Goal: Navigation & Orientation: Find specific page/section

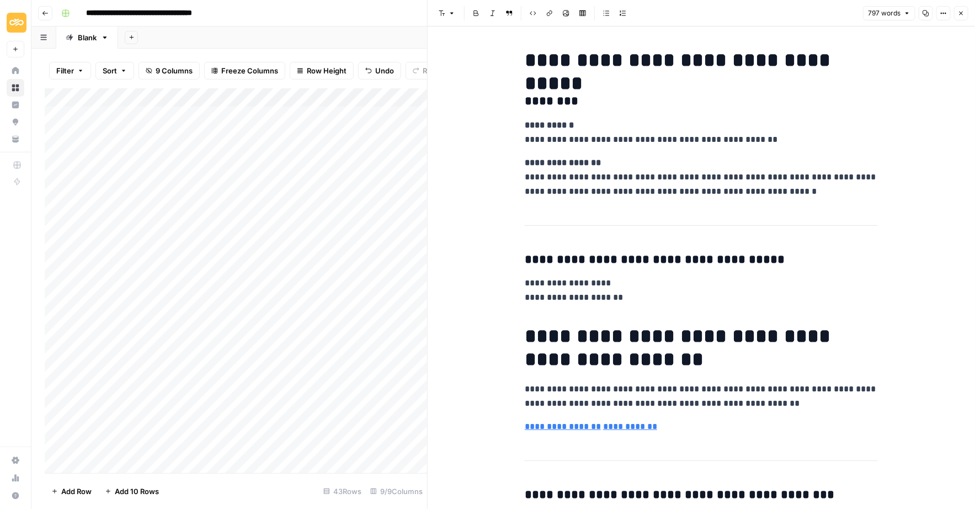
scroll to position [58, 0]
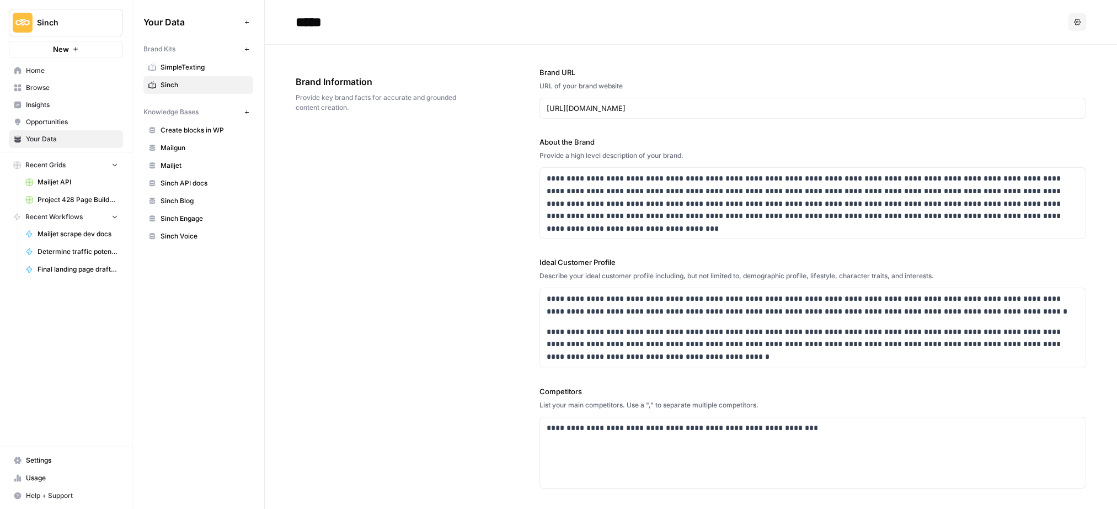
click at [33, 66] on span "Home" at bounding box center [72, 71] width 92 height 10
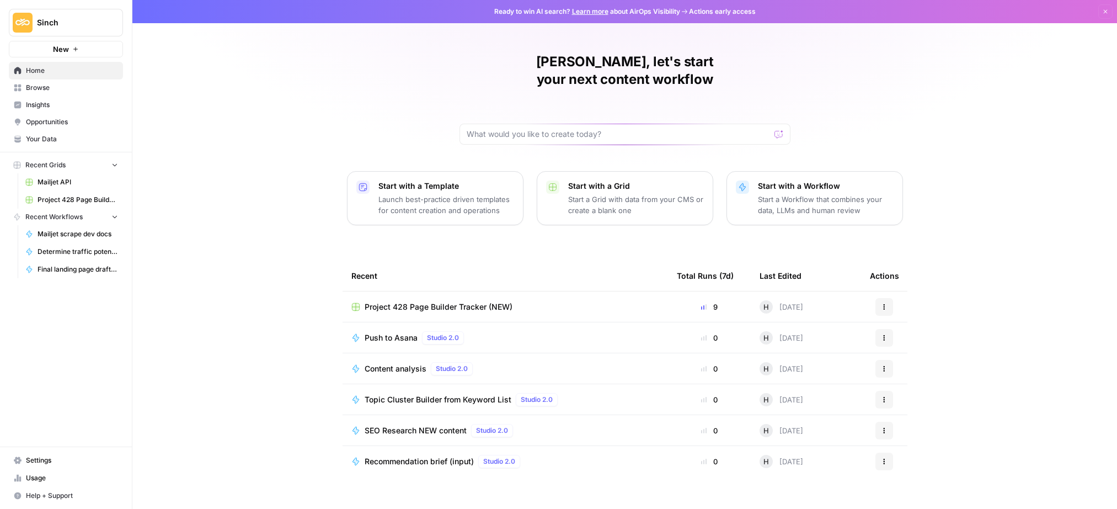
click at [101, 20] on span "Sinch" at bounding box center [70, 22] width 67 height 11
drag, startPoint x: 56, startPoint y: 101, endPoint x: 55, endPoint y: 119, distance: 17.7
click at [55, 119] on div "Sinch Mailgun M Mailjet" at bounding box center [100, 100] width 177 height 53
click at [55, 118] on span "Mailjet" at bounding box center [107, 118] width 146 height 11
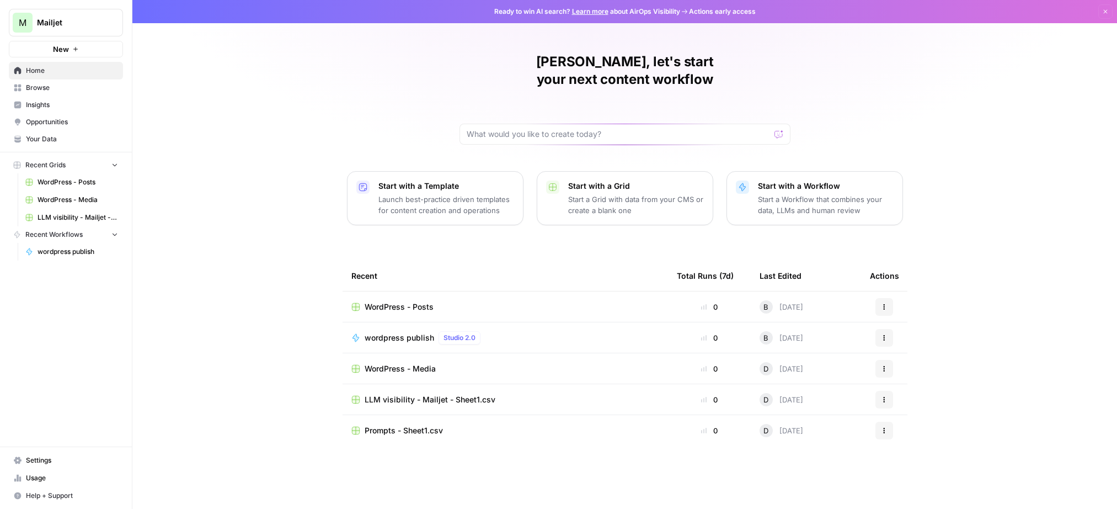
click at [52, 89] on span "Browse" at bounding box center [72, 88] width 92 height 10
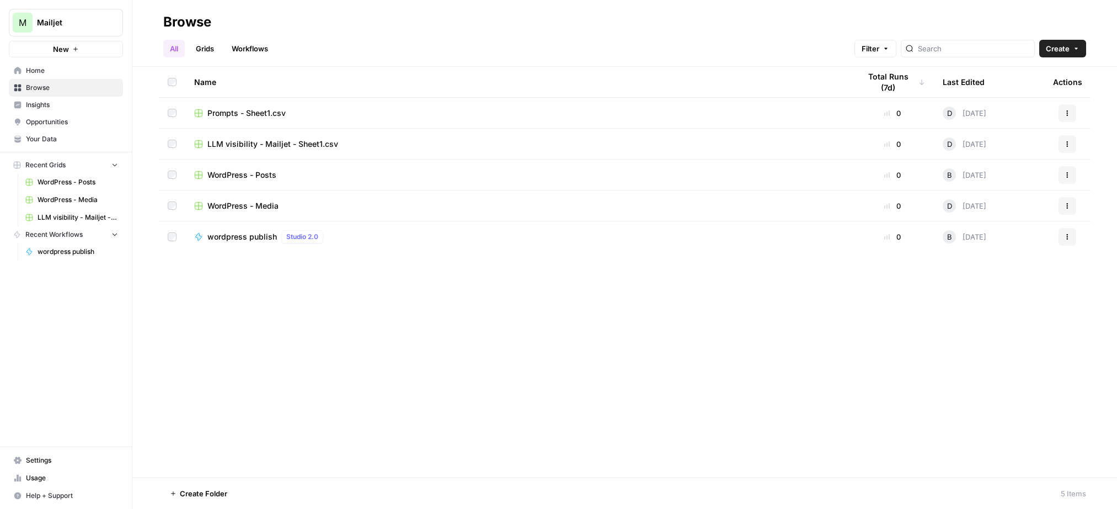
click at [261, 42] on link "Workflows" at bounding box center [250, 49] width 50 height 18
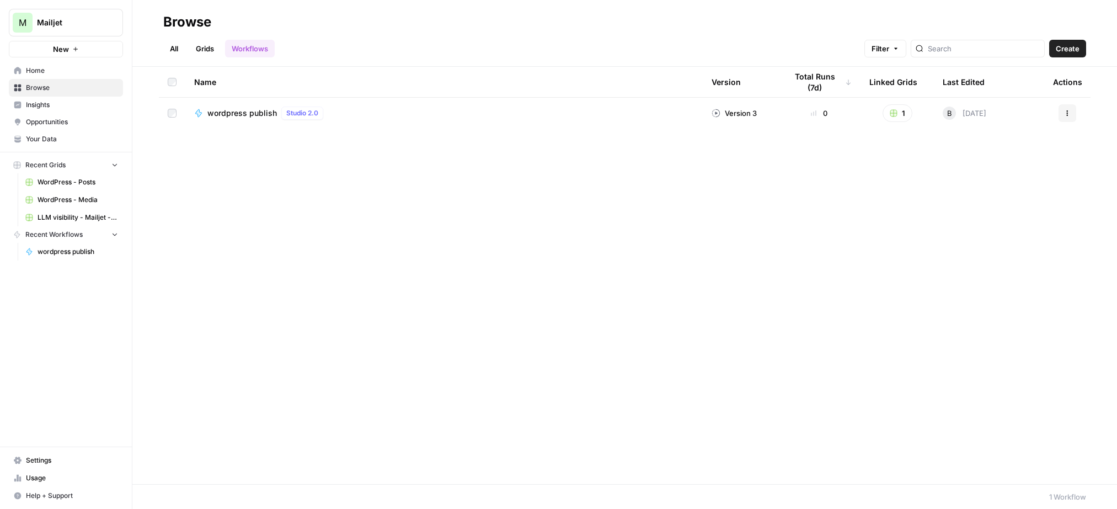
click at [207, 54] on link "Grids" at bounding box center [204, 49] width 31 height 18
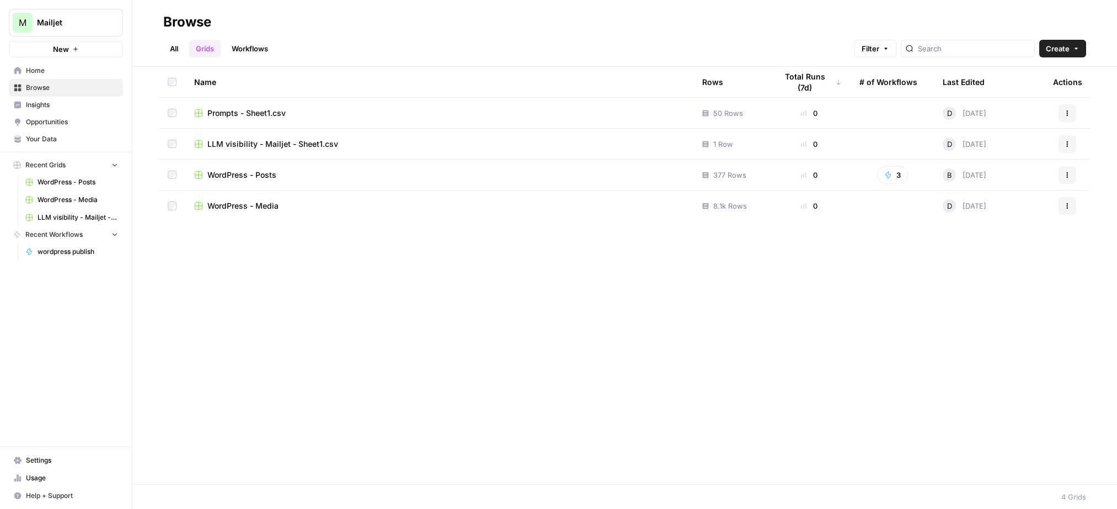
click at [247, 116] on span "Prompts - Sheet1.csv" at bounding box center [246, 113] width 78 height 11
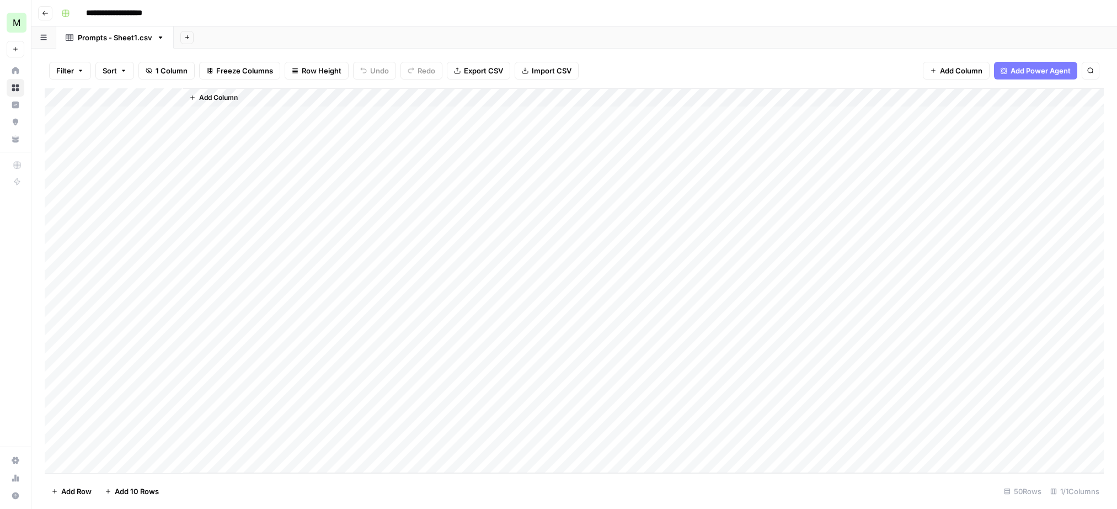
click at [47, 16] on button "Go back" at bounding box center [45, 13] width 14 height 14
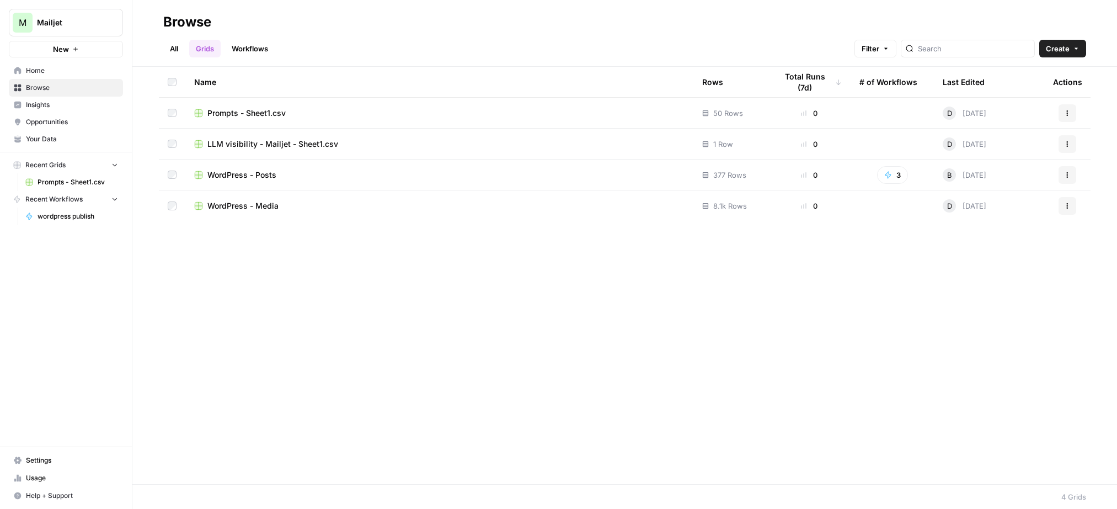
click at [173, 46] on link "All" at bounding box center [174, 49] width 22 height 18
click at [280, 143] on span "LLM visibility - Mailjet - Sheet1.csv" at bounding box center [272, 143] width 131 height 11
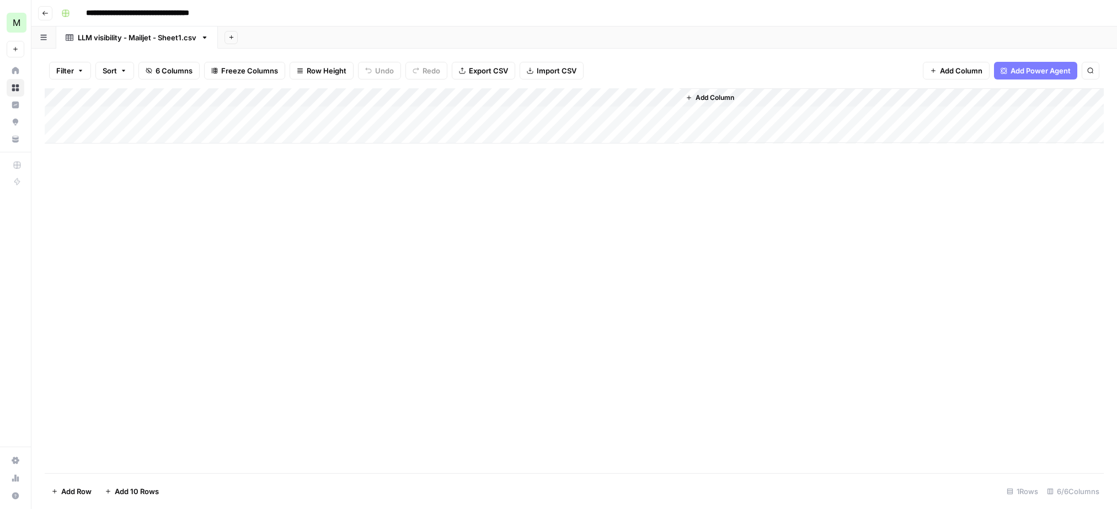
drag, startPoint x: 46, startPoint y: 12, endPoint x: 35, endPoint y: 15, distance: 11.5
click at [45, 12] on icon "button" at bounding box center [45, 13] width 7 height 7
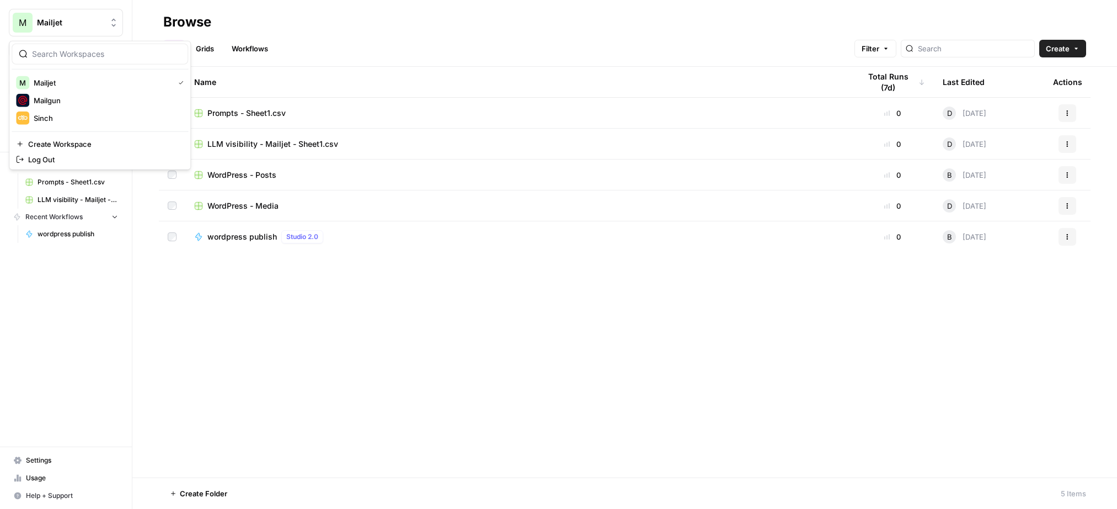
click at [84, 26] on span "Mailjet" at bounding box center [70, 22] width 67 height 11
click at [55, 121] on span "Sinch" at bounding box center [107, 118] width 146 height 11
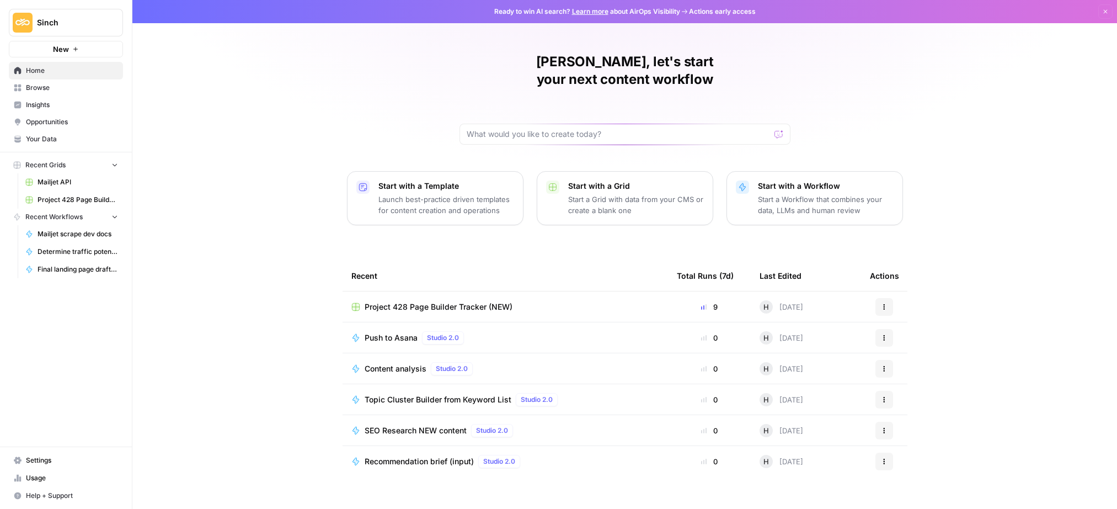
click at [67, 94] on link "Browse" at bounding box center [66, 88] width 114 height 18
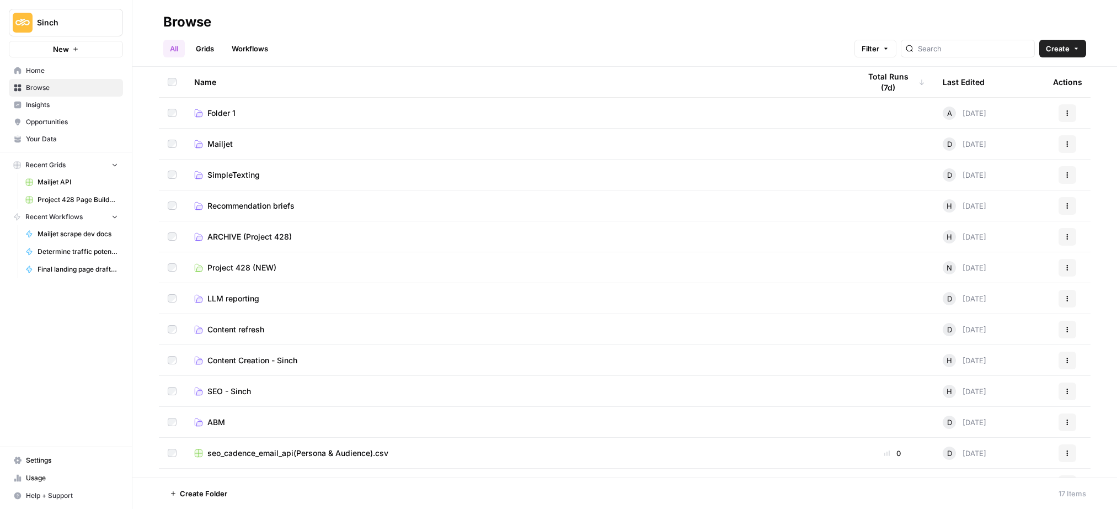
click at [250, 47] on link "Workflows" at bounding box center [250, 49] width 50 height 18
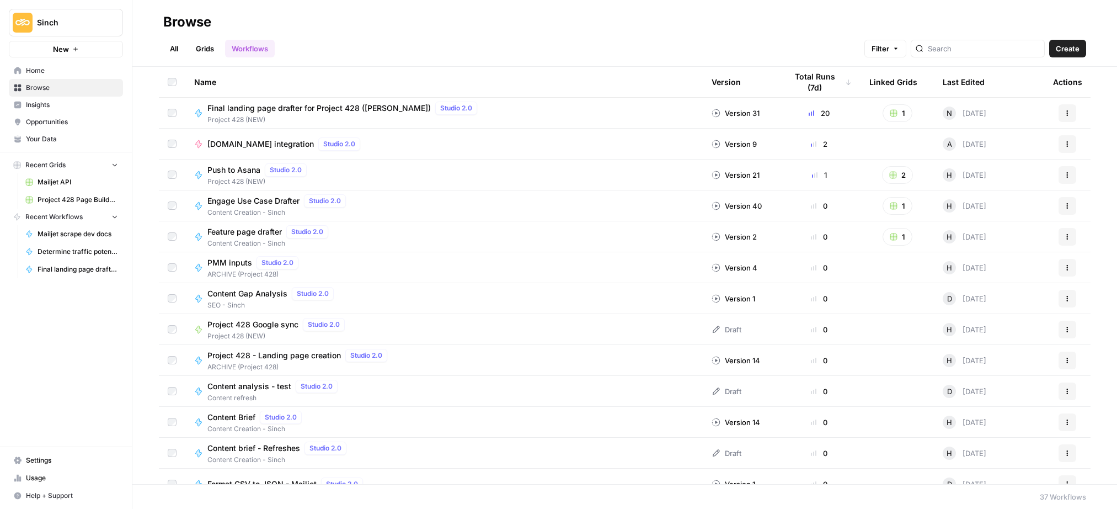
click at [179, 47] on link "All" at bounding box center [174, 49] width 22 height 18
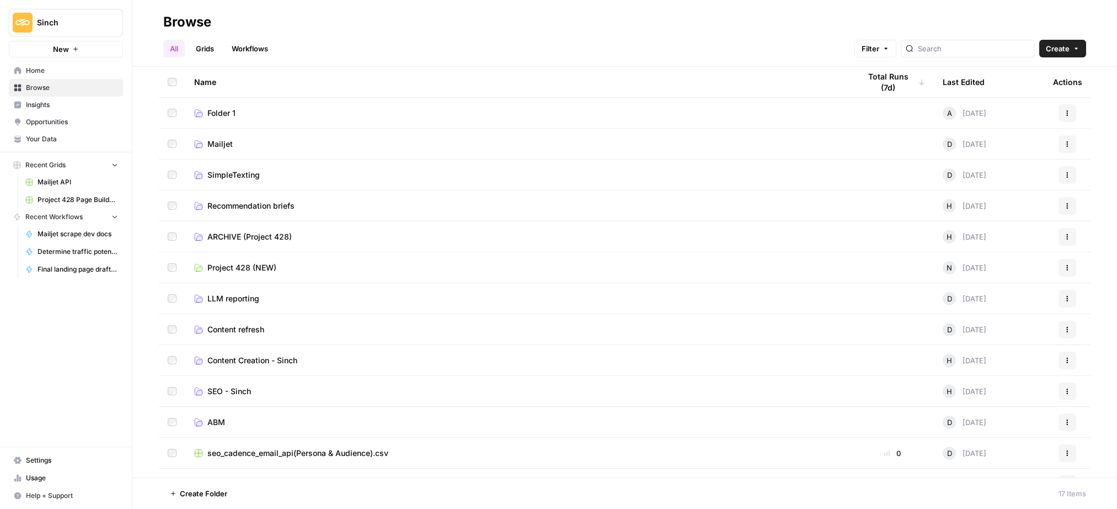
click at [229, 143] on span "Mailjet" at bounding box center [219, 143] width 25 height 11
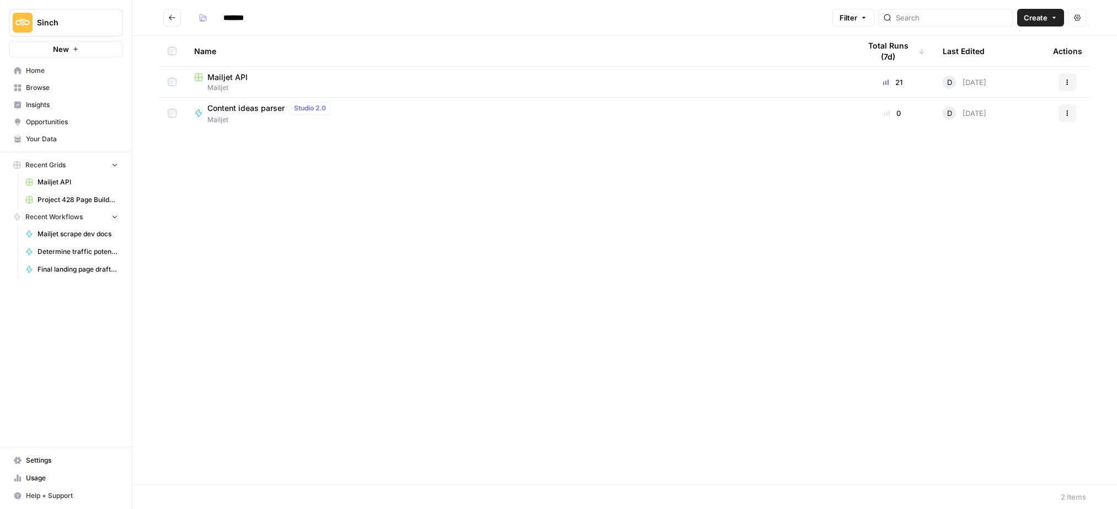
click at [165, 17] on button "Go back" at bounding box center [172, 18] width 18 height 18
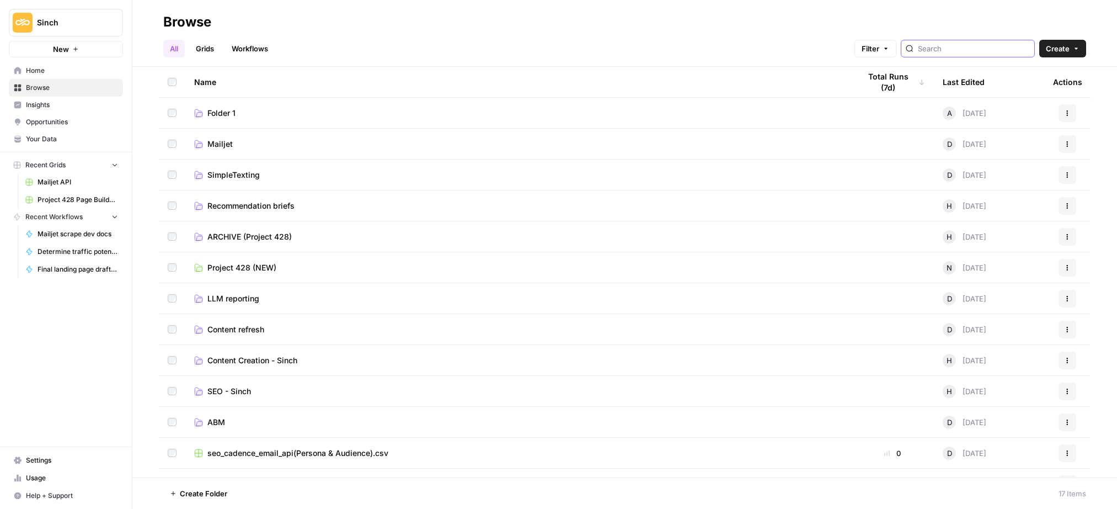
click at [969, 52] on input "search" at bounding box center [974, 48] width 112 height 11
type input "comparison"
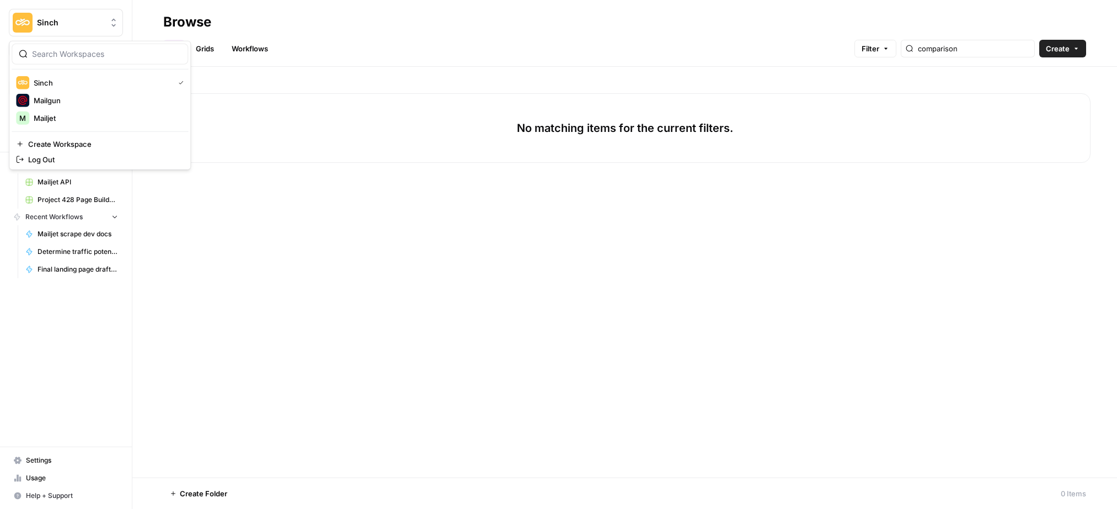
click at [54, 13] on button "Sinch" at bounding box center [66, 23] width 114 height 28
click at [44, 114] on span "Mailjet" at bounding box center [107, 118] width 146 height 11
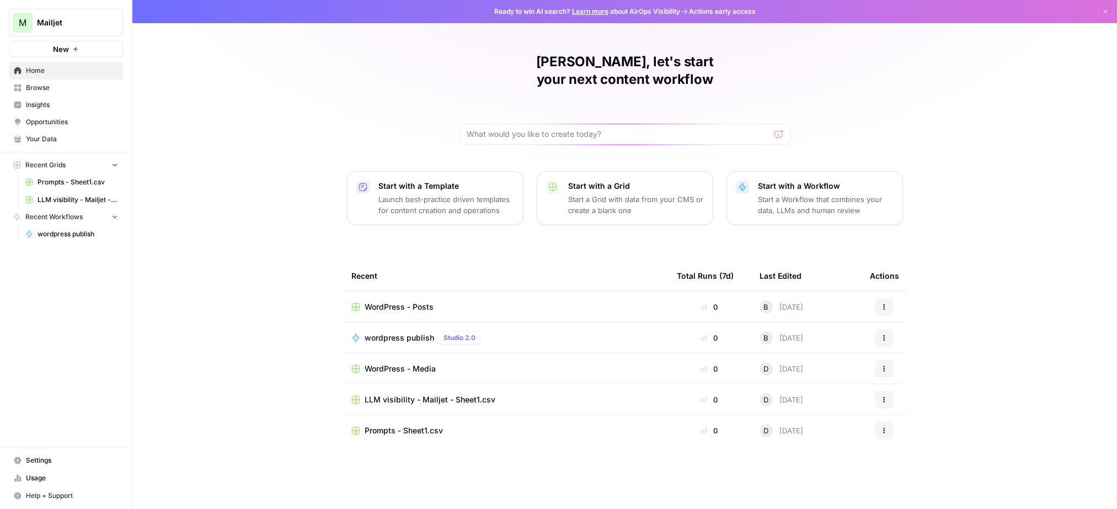
click at [1107, 12] on icon "button" at bounding box center [1106, 12] width 4 height 4
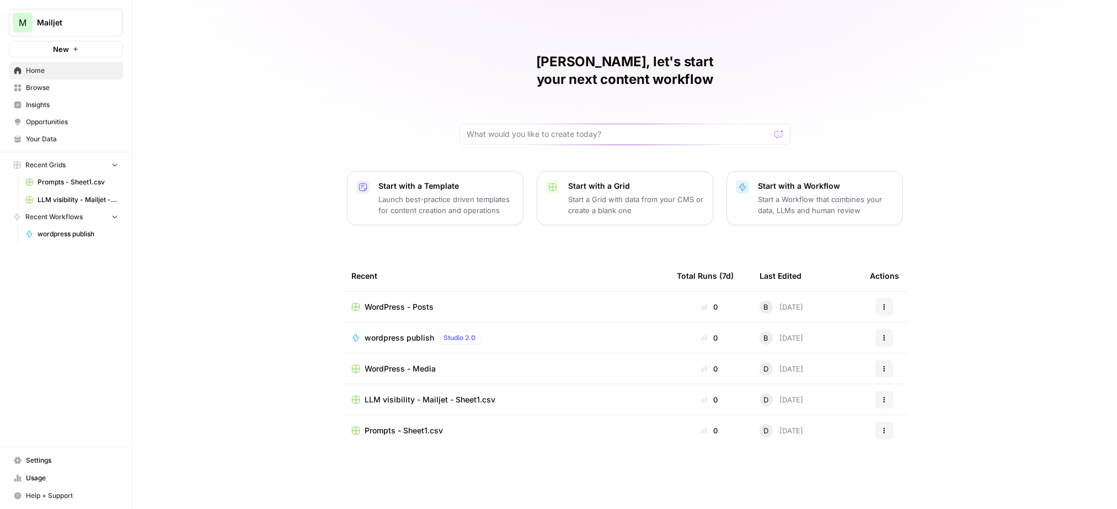
click at [44, 83] on span "Browse" at bounding box center [72, 88] width 92 height 10
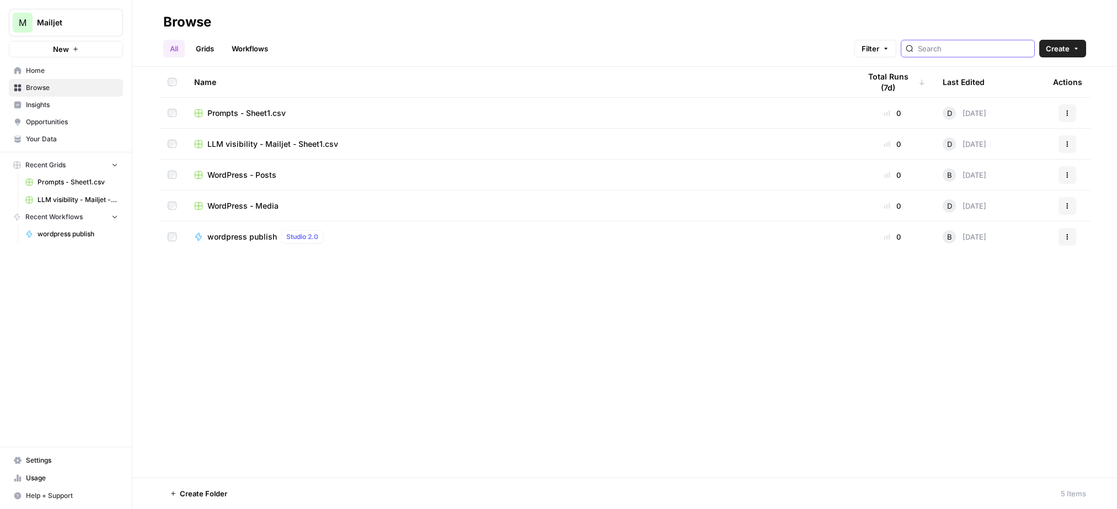
click at [962, 43] on input "search" at bounding box center [974, 48] width 112 height 11
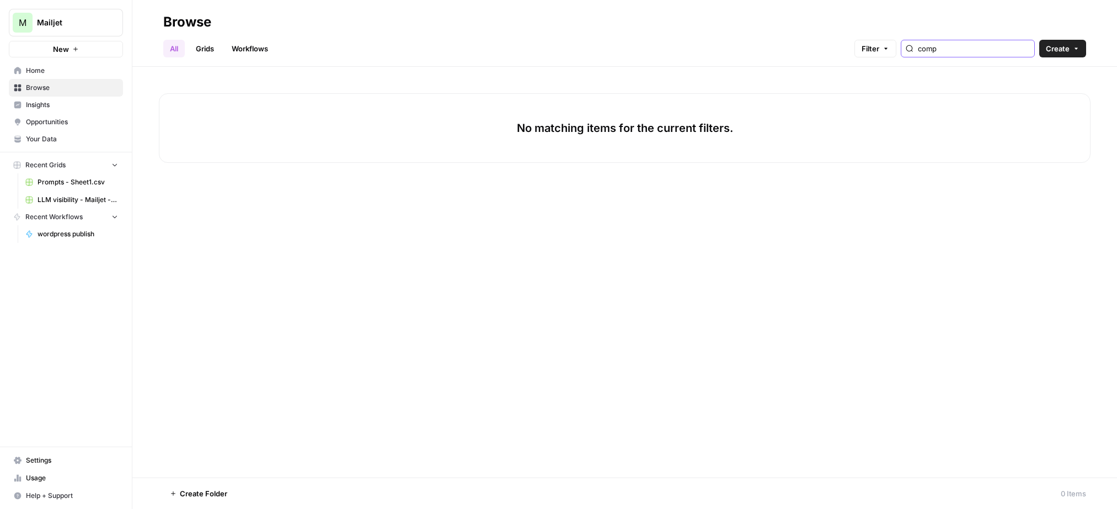
type input "compa"
click at [1026, 49] on input "compa" at bounding box center [974, 48] width 112 height 11
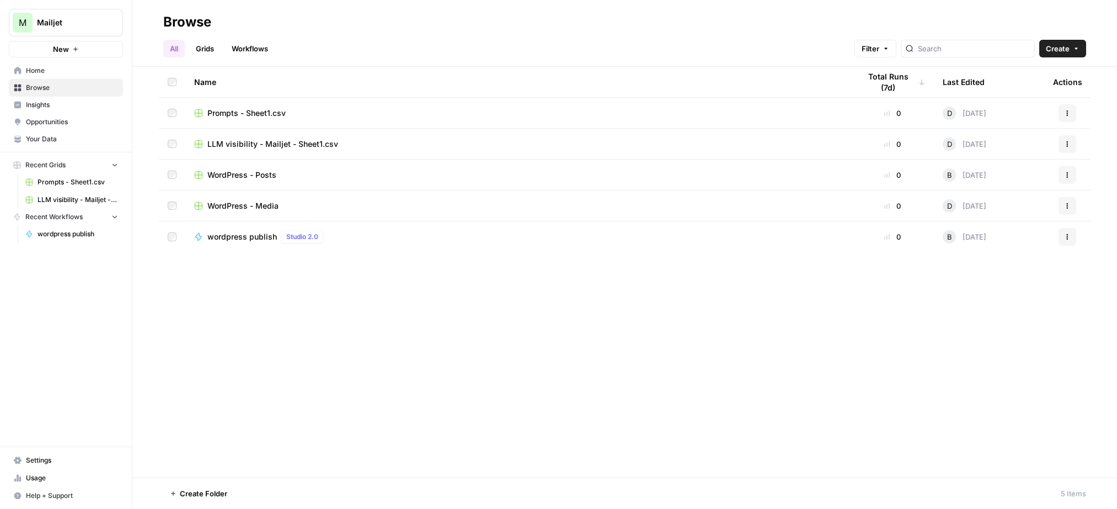
click at [52, 143] on span "Your Data" at bounding box center [72, 139] width 92 height 10
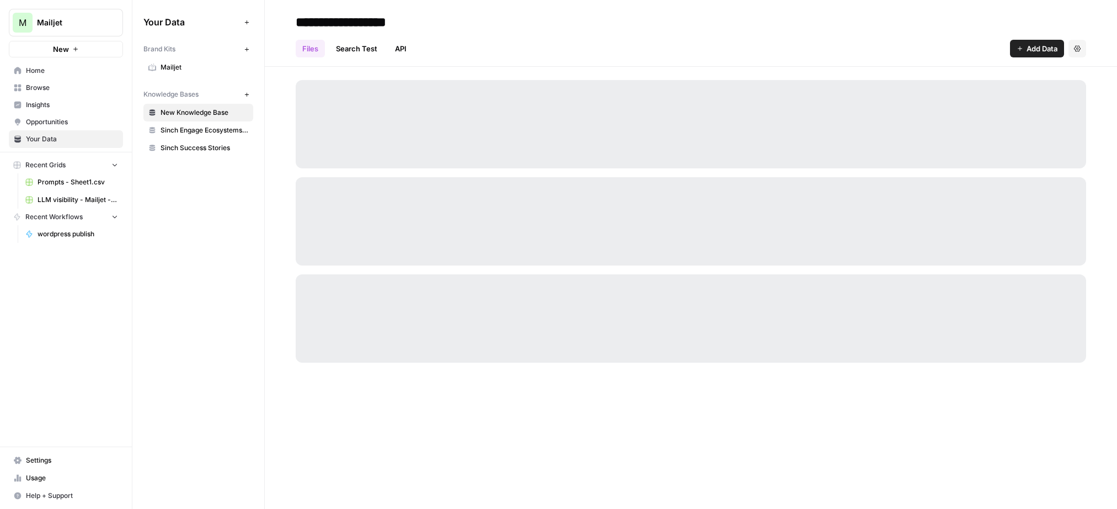
click at [175, 57] on div "Brand Kits New" at bounding box center [198, 49] width 110 height 19
click at [172, 67] on span "Mailjet" at bounding box center [205, 67] width 88 height 10
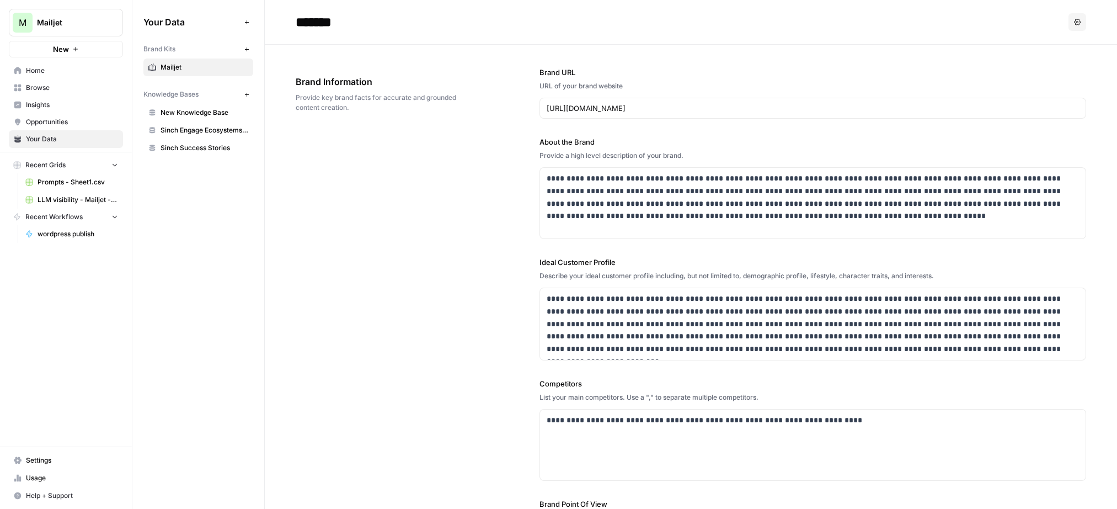
click at [60, 19] on span "Mailjet" at bounding box center [70, 22] width 67 height 11
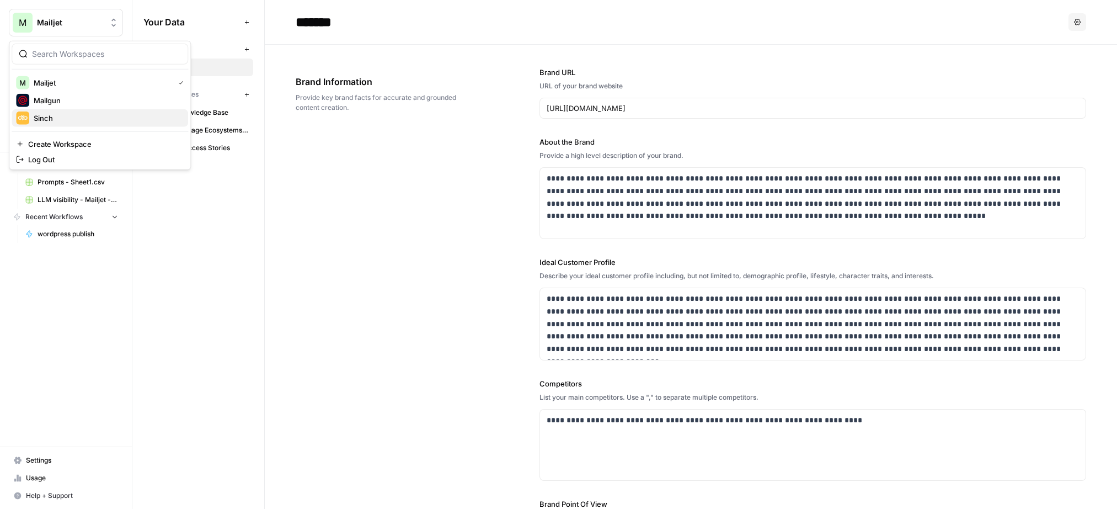
click at [51, 115] on span "Sinch" at bounding box center [107, 118] width 146 height 11
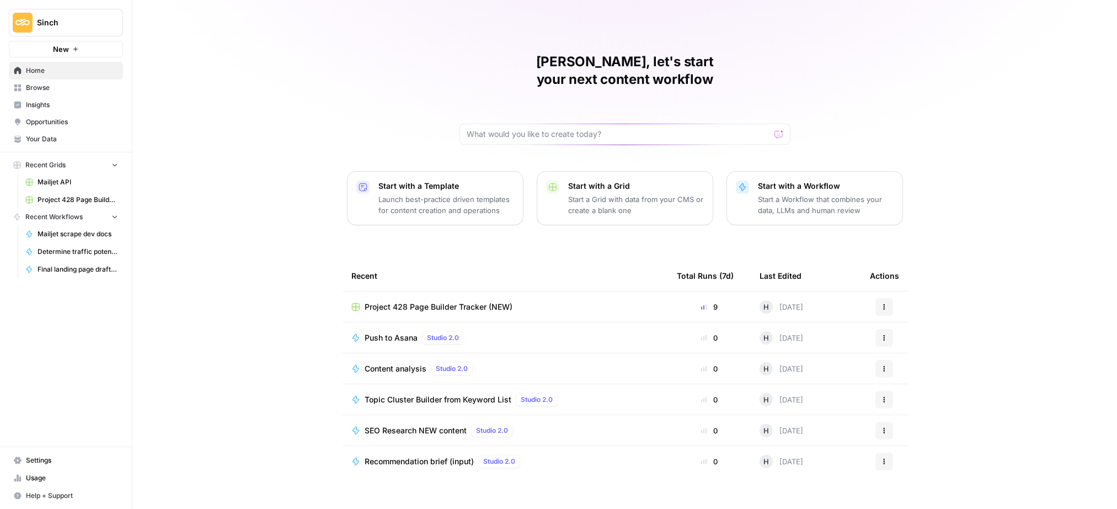
click at [29, 137] on span "Your Data" at bounding box center [72, 139] width 92 height 10
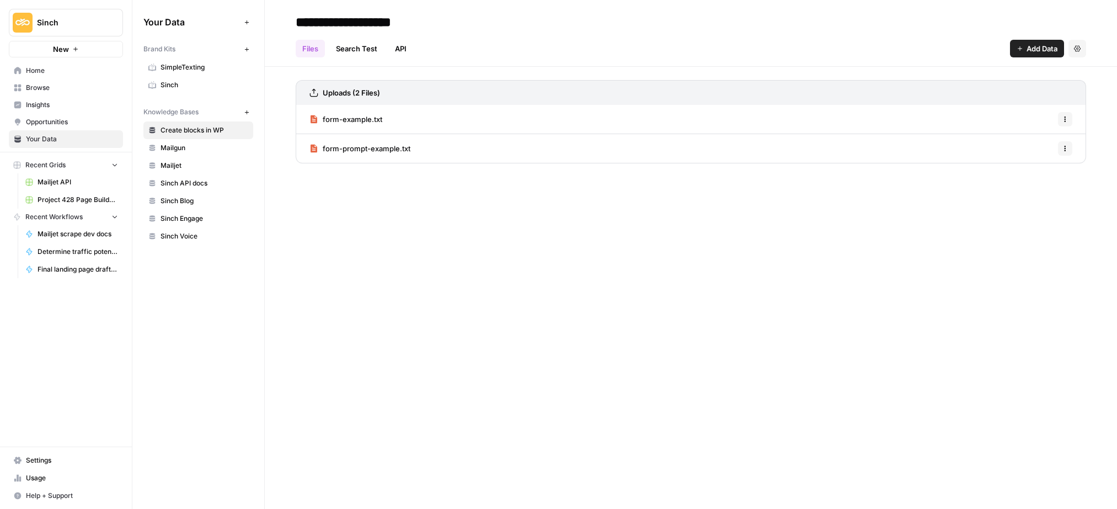
click at [35, 71] on span "Home" at bounding box center [72, 71] width 92 height 10
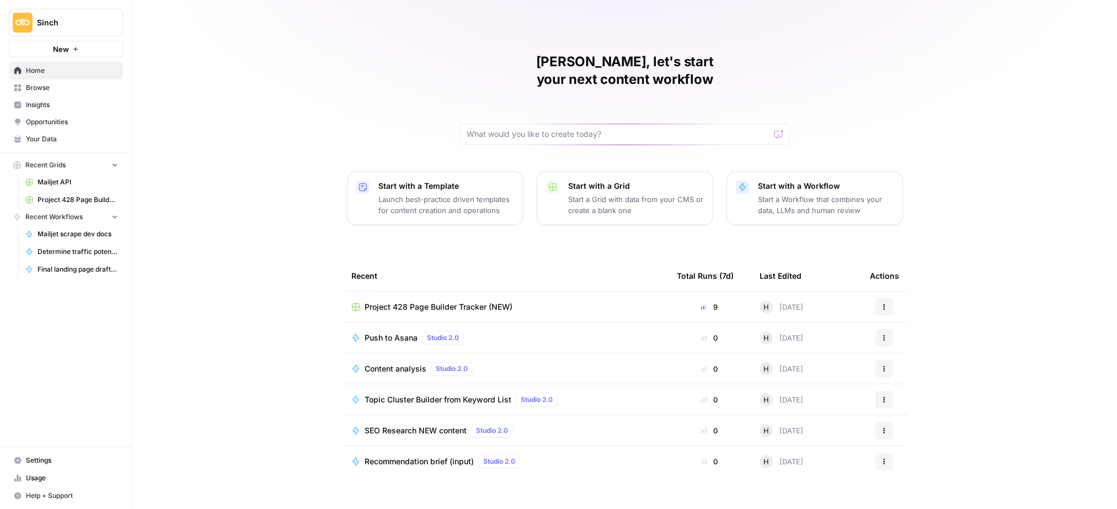
click at [426, 301] on span "Project 428 Page Builder Tracker (NEW)" at bounding box center [439, 306] width 148 height 11
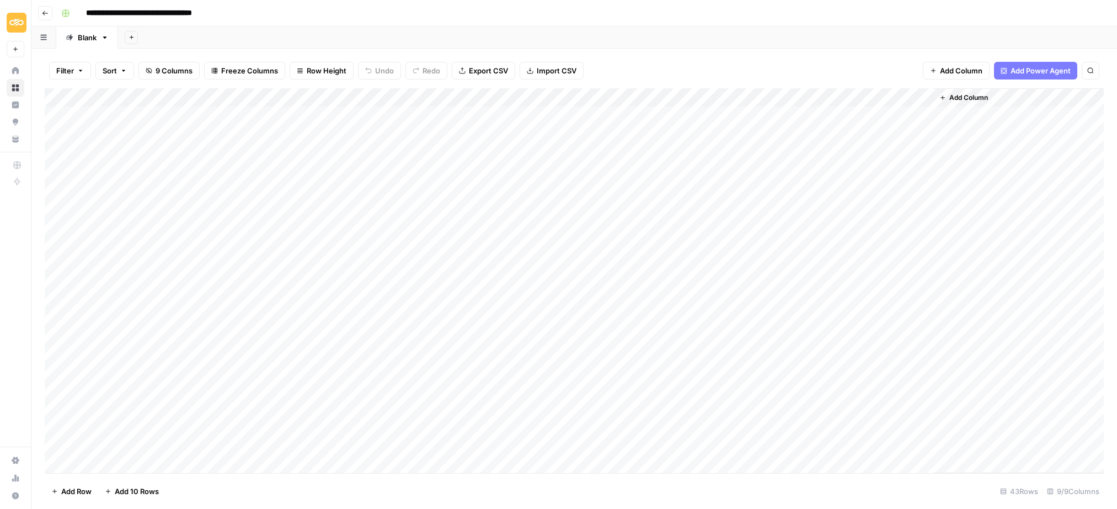
click at [277, 337] on div "Add Column" at bounding box center [574, 280] width 1059 height 385
click at [395, 340] on div "Add Column" at bounding box center [574, 280] width 1059 height 385
drag, startPoint x: 476, startPoint y: 341, endPoint x: 266, endPoint y: 329, distance: 210.5
click at [266, 329] on body "**********" at bounding box center [558, 254] width 1117 height 509
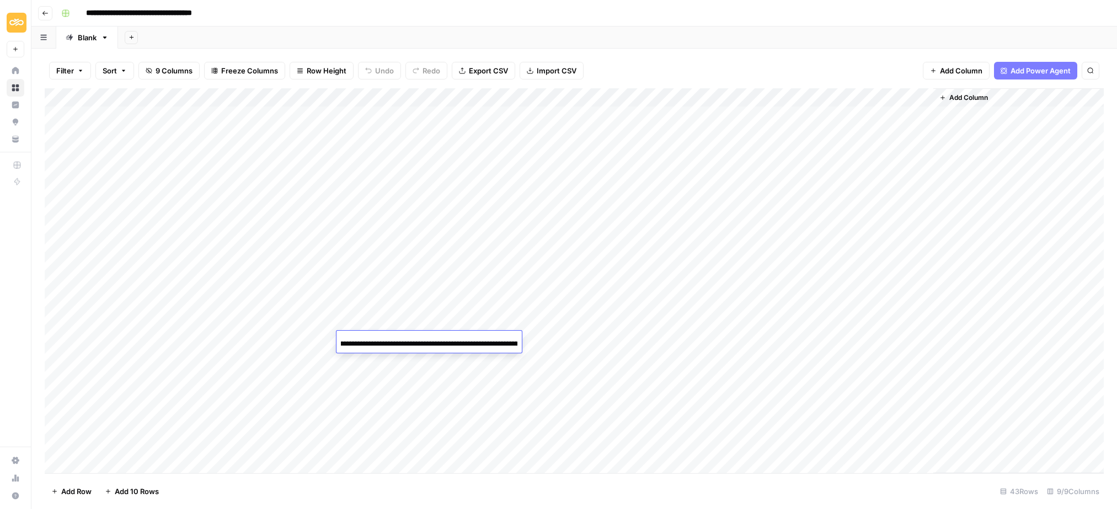
scroll to position [0, 174]
click at [467, 340] on input "**********" at bounding box center [429, 343] width 177 height 13
drag, startPoint x: 392, startPoint y: 343, endPoint x: 519, endPoint y: 340, distance: 126.3
click at [519, 340] on div "**********" at bounding box center [428, 343] width 185 height 19
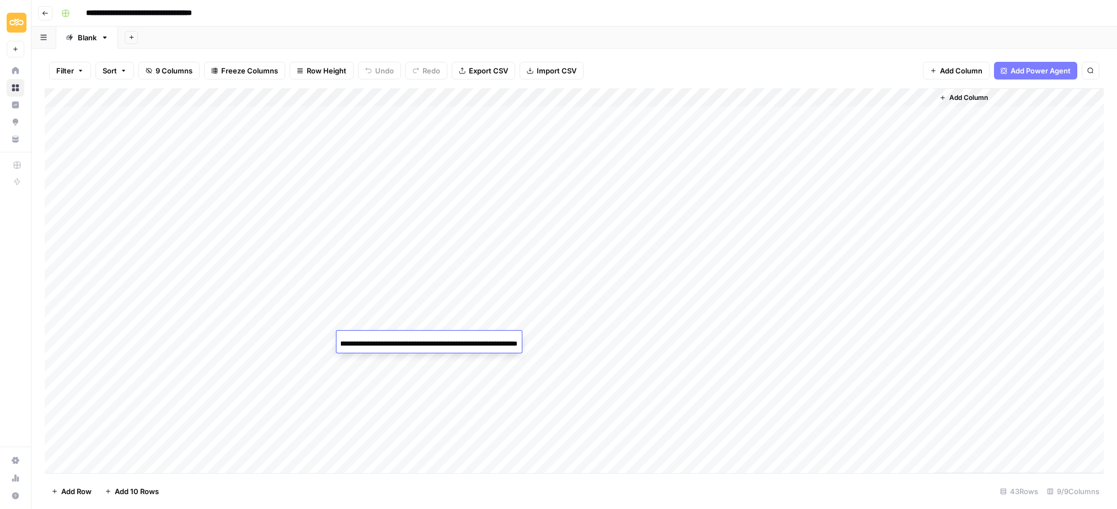
scroll to position [0, 0]
click at [42, 10] on icon "button" at bounding box center [45, 13] width 7 height 7
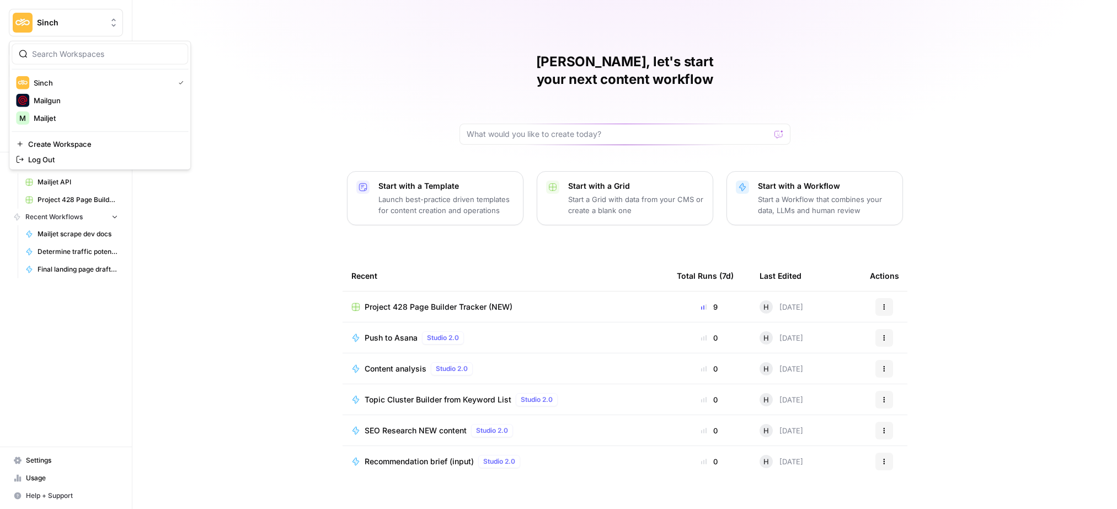
click at [54, 31] on button "Sinch" at bounding box center [66, 23] width 114 height 28
click at [45, 118] on span "Mailjet" at bounding box center [107, 118] width 146 height 11
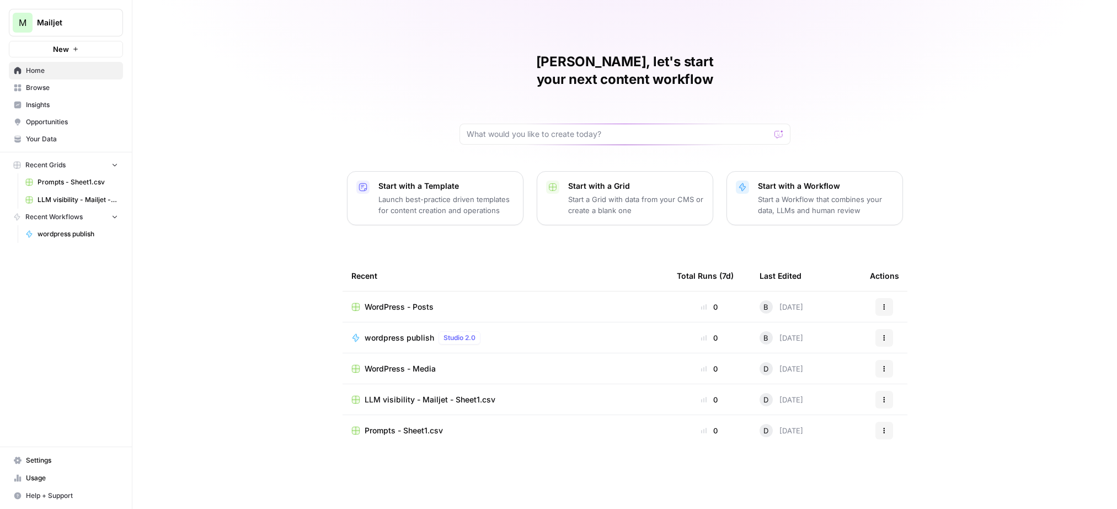
click at [25, 94] on link "Browse" at bounding box center [66, 88] width 114 height 18
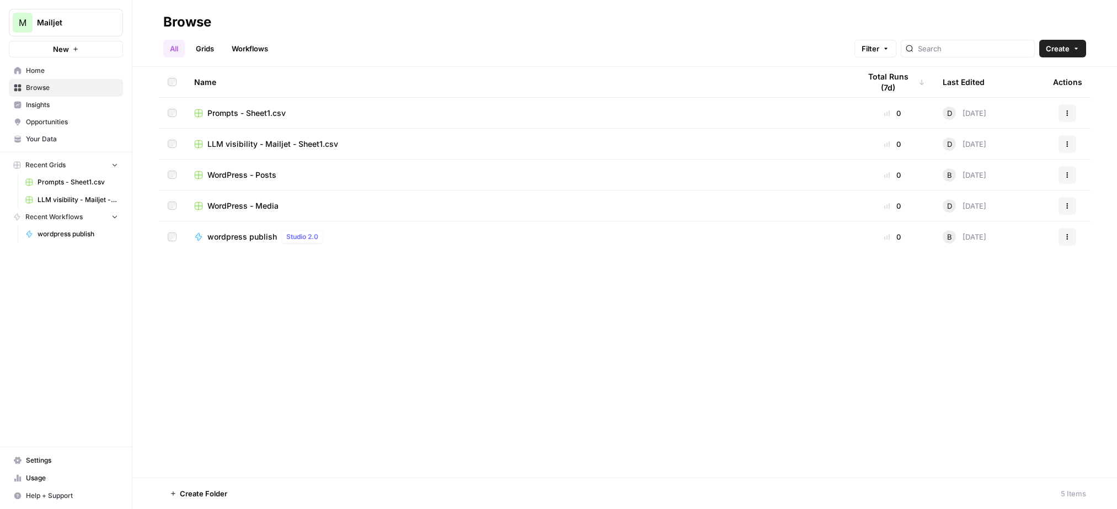
click at [258, 44] on link "Workflows" at bounding box center [250, 49] width 50 height 18
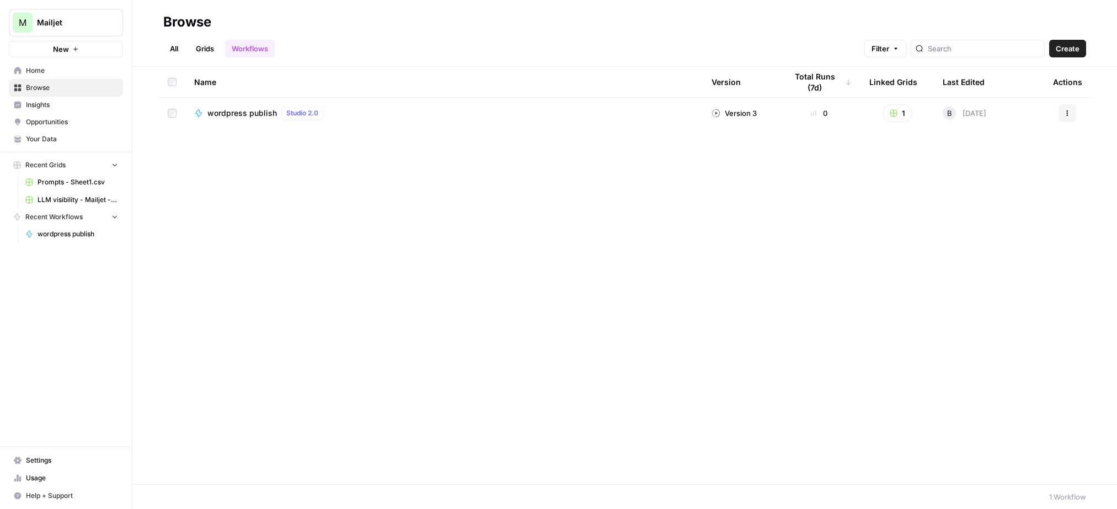
click at [211, 49] on link "Grids" at bounding box center [204, 49] width 31 height 18
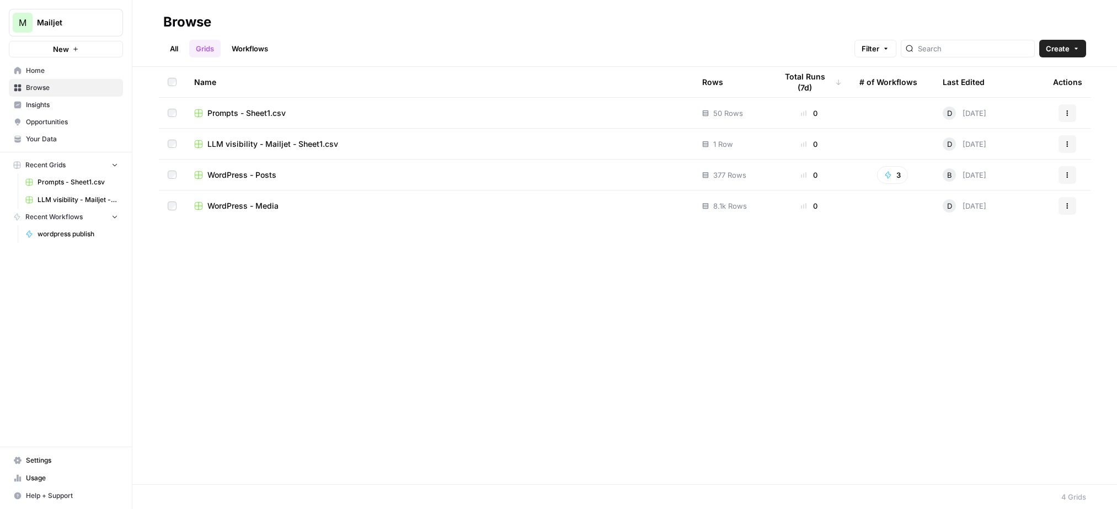
click at [244, 170] on span "WordPress - Posts" at bounding box center [241, 174] width 69 height 11
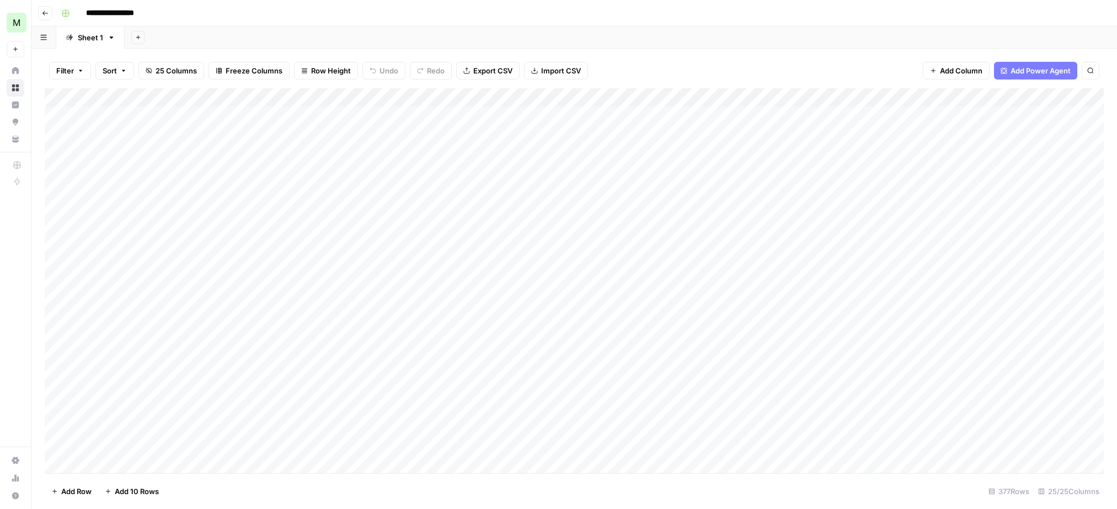
click at [45, 10] on icon "button" at bounding box center [45, 13] width 7 height 7
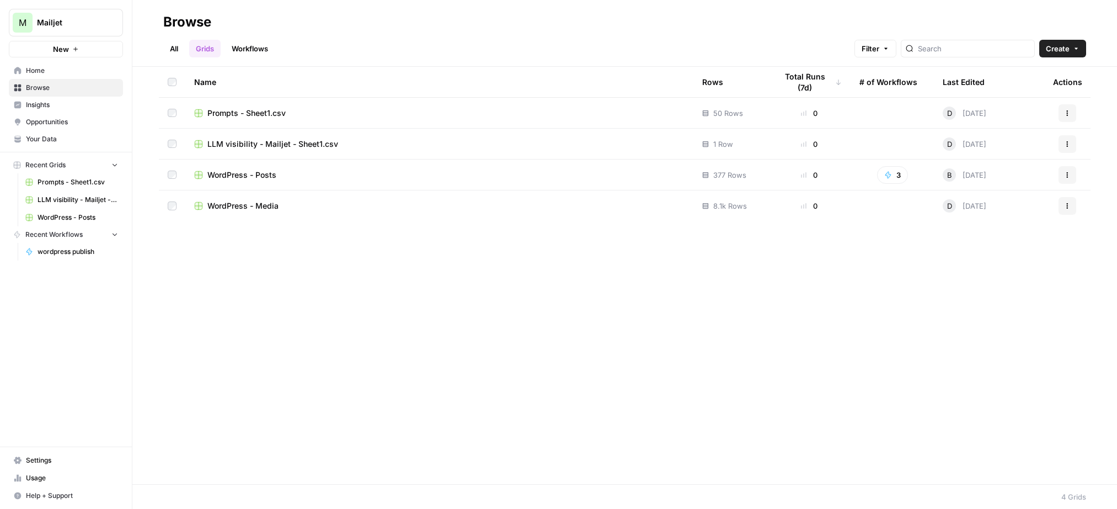
click at [67, 20] on span "Mailjet" at bounding box center [70, 22] width 67 height 11
click at [42, 120] on span "Sinch" at bounding box center [107, 118] width 146 height 11
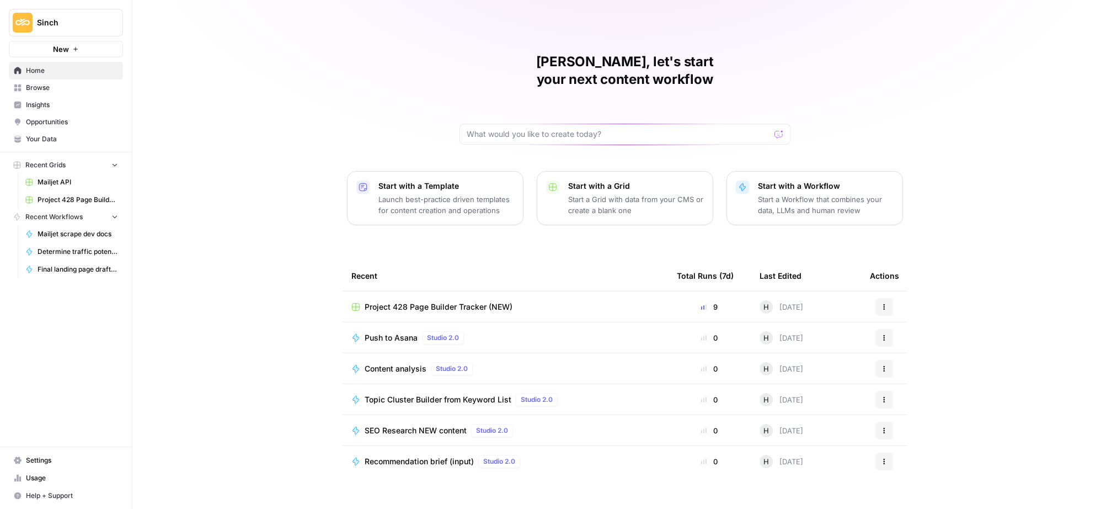
click at [72, 28] on button "Sinch" at bounding box center [66, 23] width 114 height 28
drag, startPoint x: 35, startPoint y: 119, endPoint x: 291, endPoint y: 56, distance: 262.9
click at [288, 57] on body "Sinch New Home Browse Insights Opportunities Your Data Recent Grids Mailjet API…" at bounding box center [558, 254] width 1117 height 509
click at [280, 36] on div "[PERSON_NAME], let's start your next content workflow Start with a Template Lau…" at bounding box center [624, 262] width 985 height 525
click at [38, 87] on span "Browse" at bounding box center [72, 88] width 92 height 10
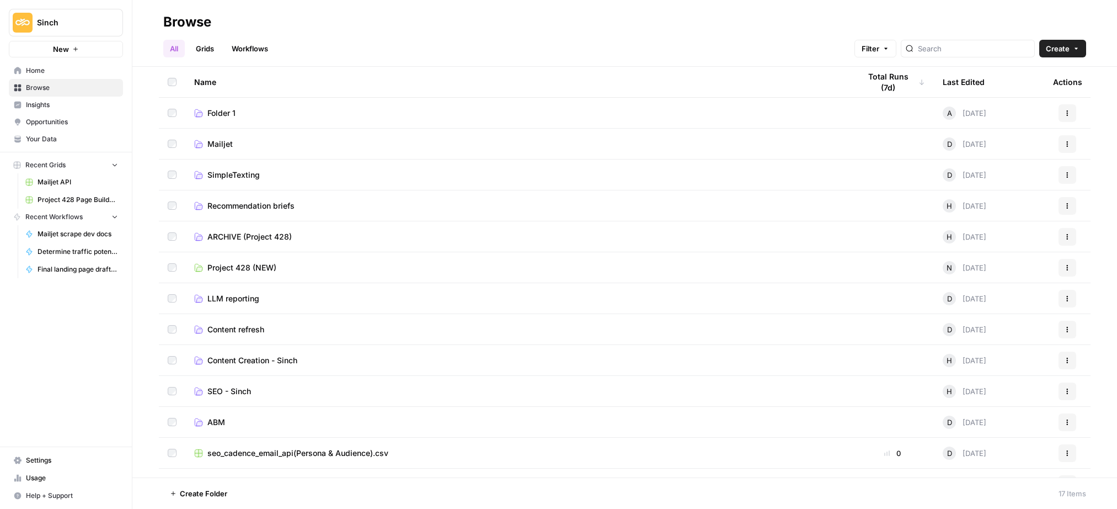
scroll to position [145, 0]
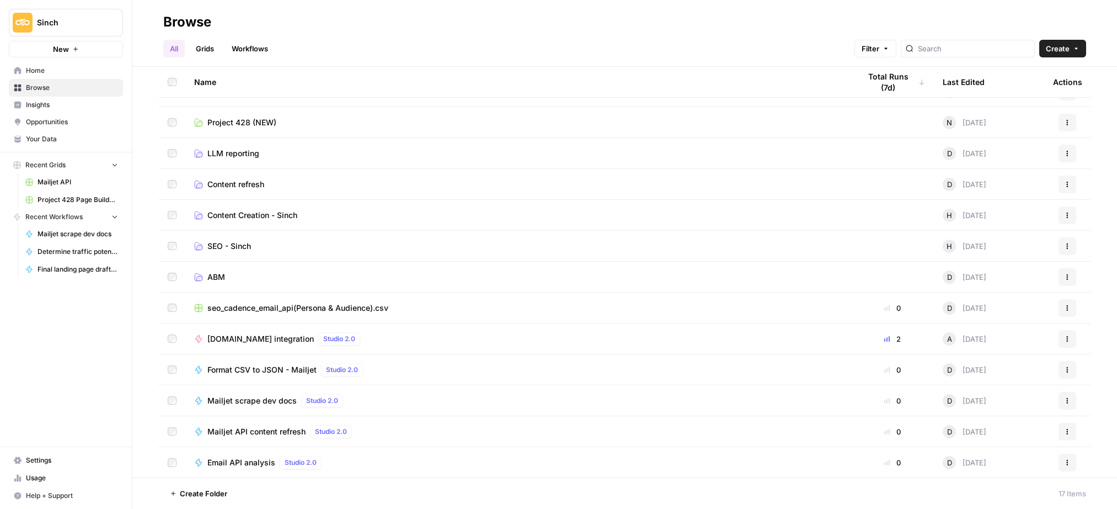
click at [252, 216] on span "Content Creation - Sinch" at bounding box center [252, 215] width 90 height 11
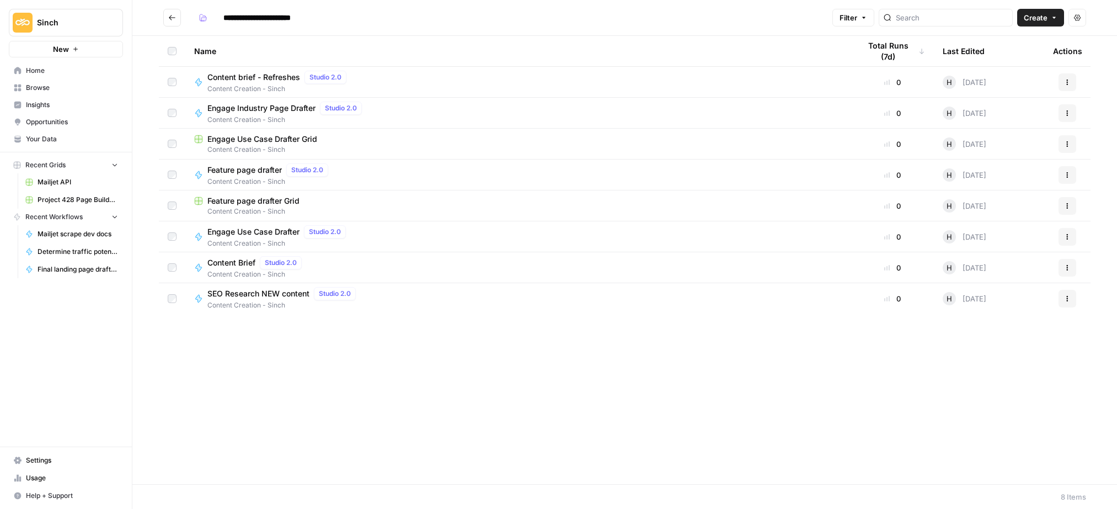
click at [268, 295] on span "SEO Research NEW content" at bounding box center [258, 293] width 102 height 11
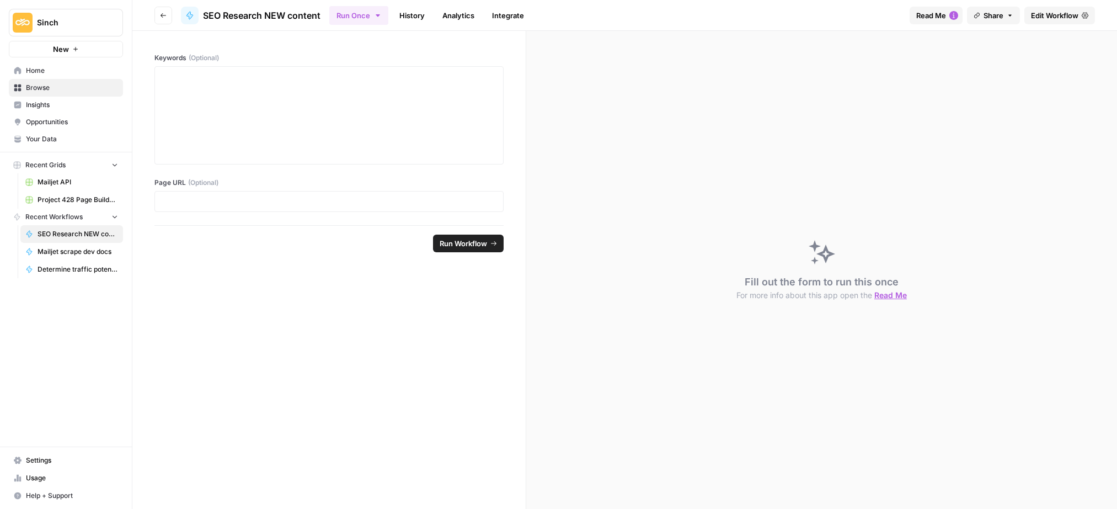
click at [164, 15] on icon "button" at bounding box center [163, 15] width 7 height 7
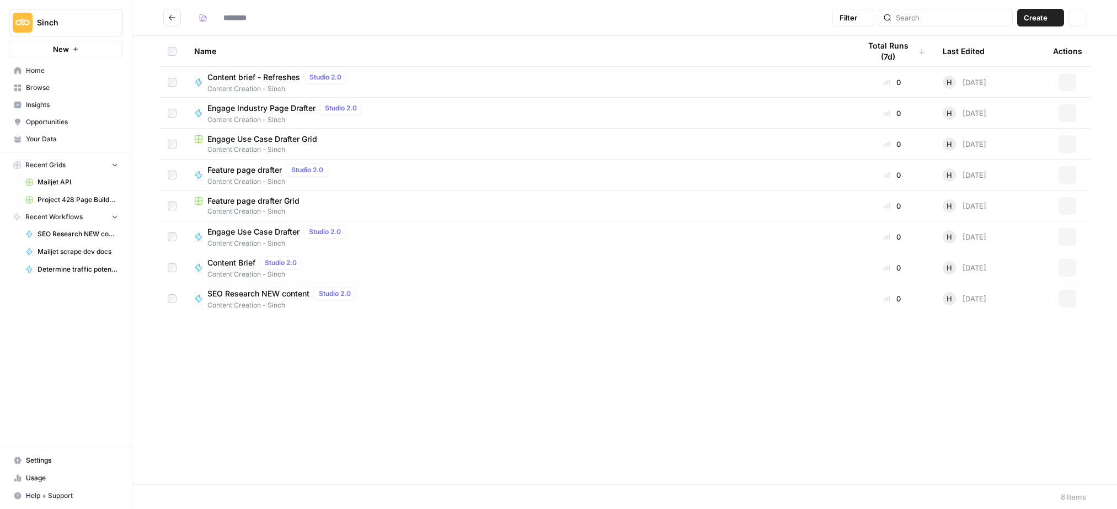
type input "**********"
click at [164, 20] on button "Go back" at bounding box center [172, 18] width 18 height 18
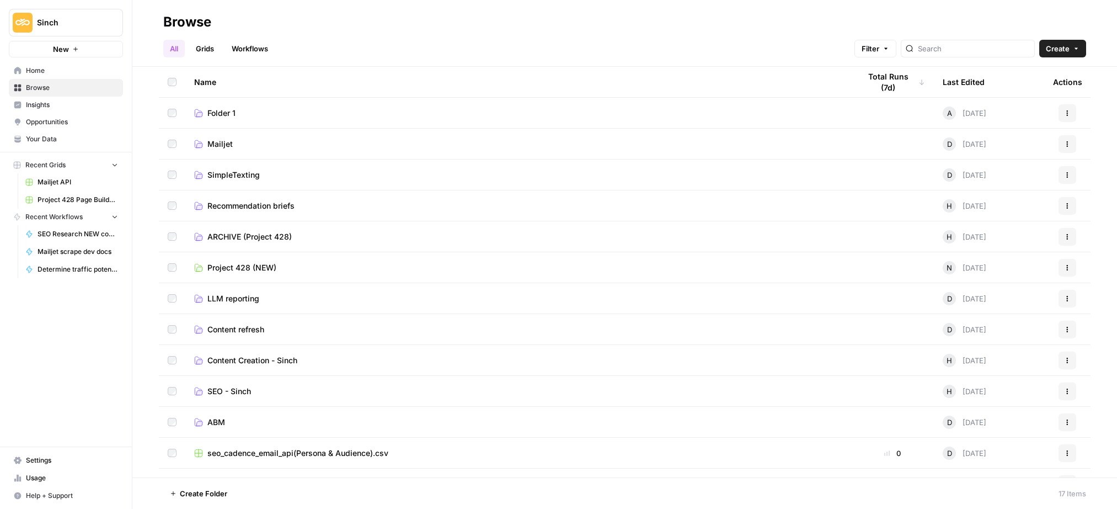
click at [227, 115] on span "Folder 1" at bounding box center [221, 113] width 28 height 11
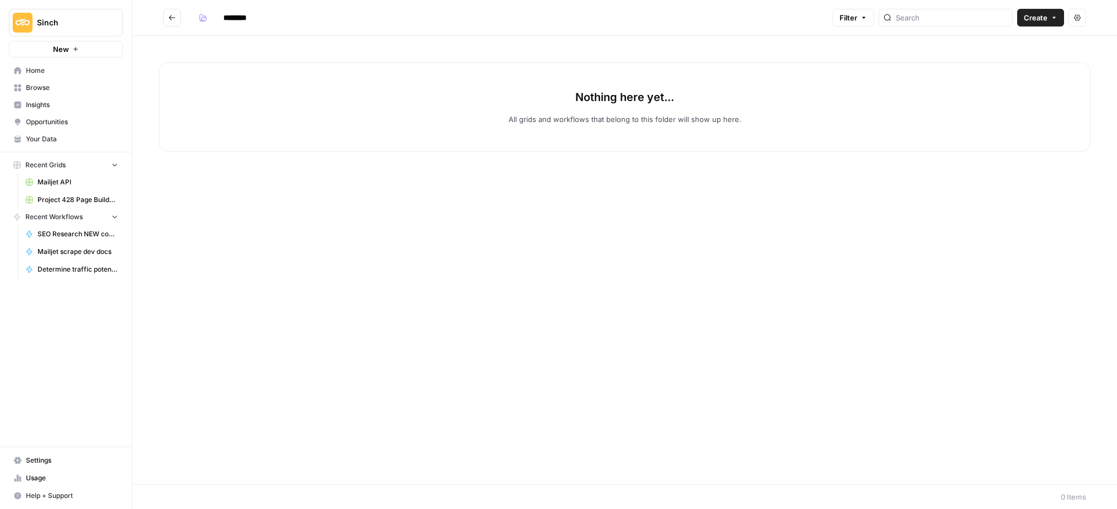
click at [170, 9] on button "Go back" at bounding box center [172, 18] width 18 height 18
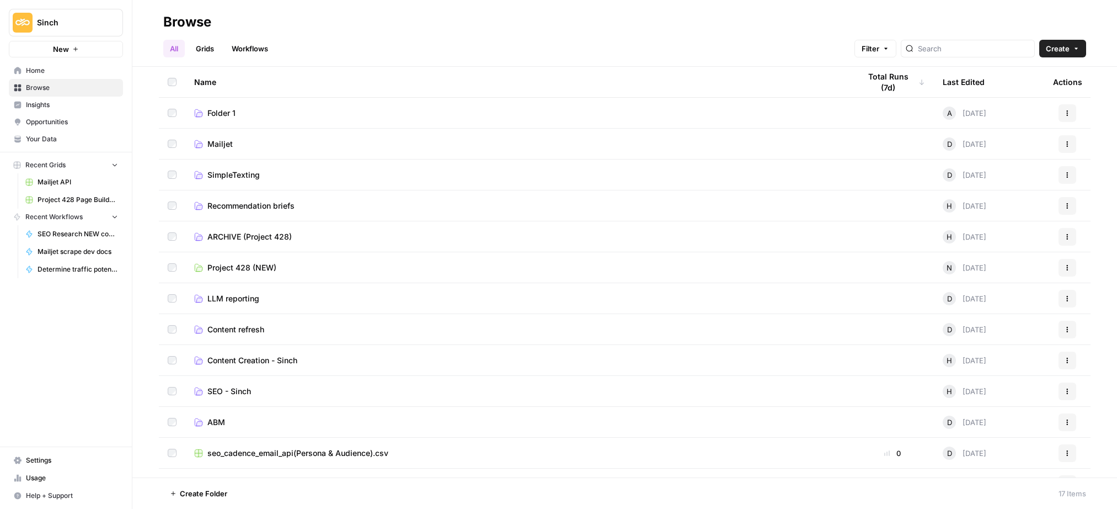
click at [231, 149] on span "Mailjet" at bounding box center [219, 143] width 25 height 11
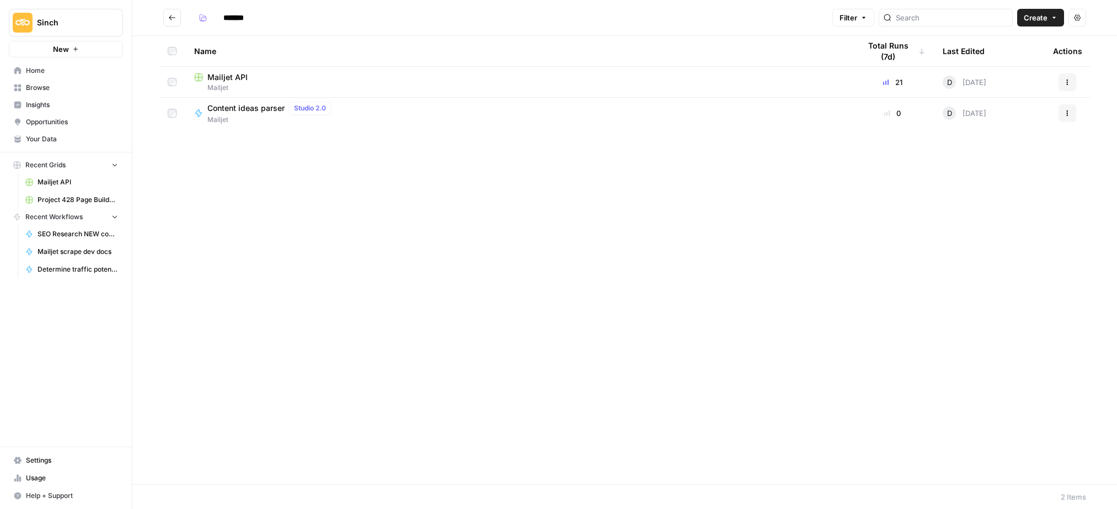
click at [175, 16] on icon "Go back" at bounding box center [172, 18] width 8 height 8
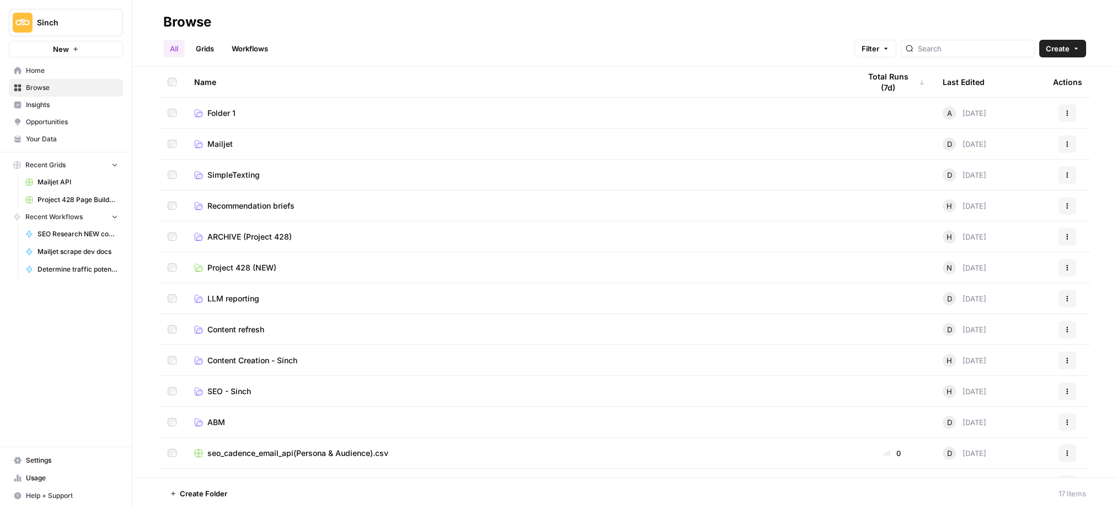
click at [263, 48] on link "Workflows" at bounding box center [250, 49] width 50 height 18
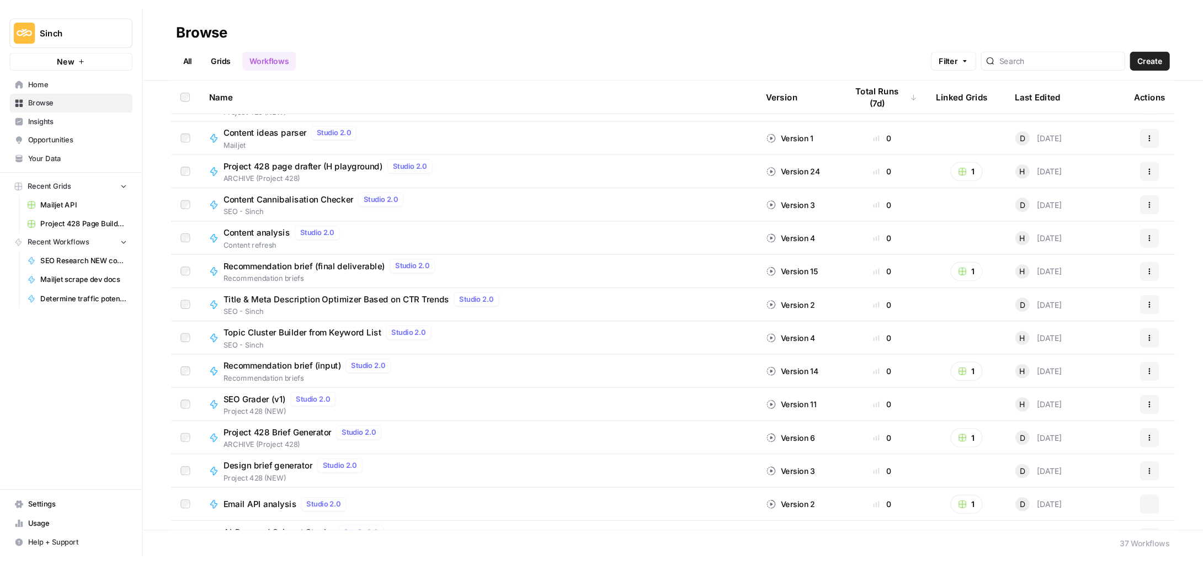
scroll to position [756, 0]
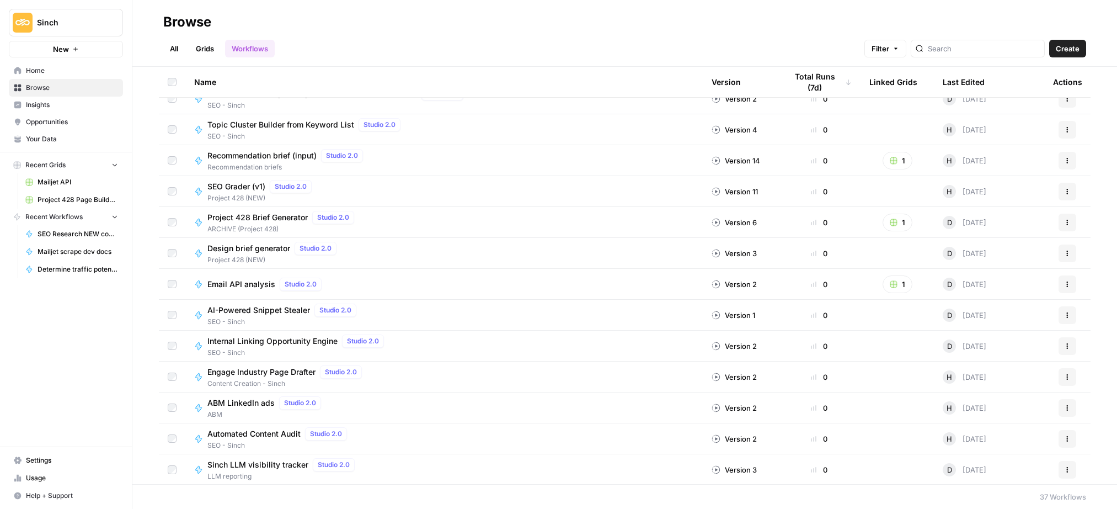
click at [960, 84] on div "Last Edited" at bounding box center [964, 82] width 42 height 30
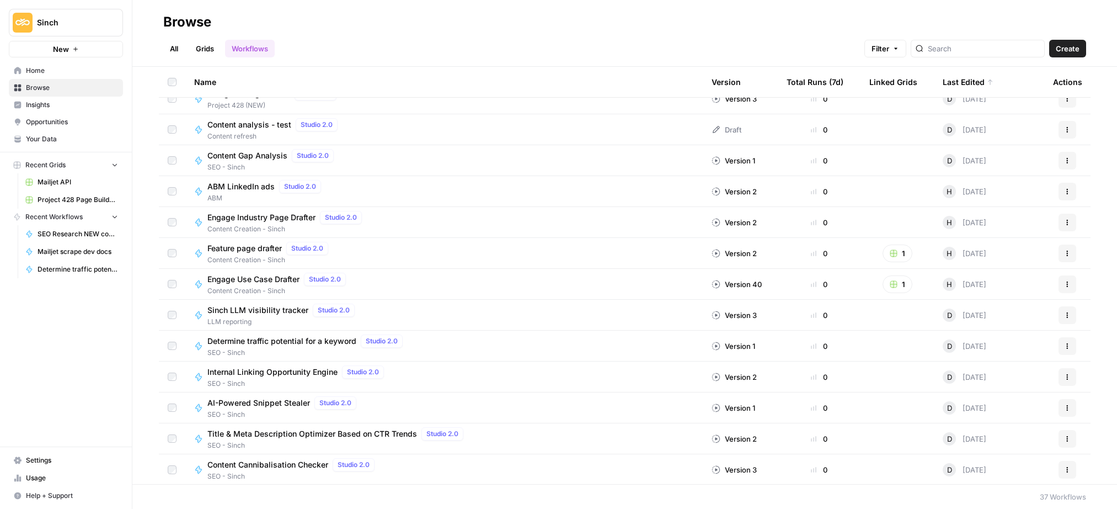
click at [38, 67] on span "Home" at bounding box center [72, 71] width 92 height 10
